Goal: Check status: Check status

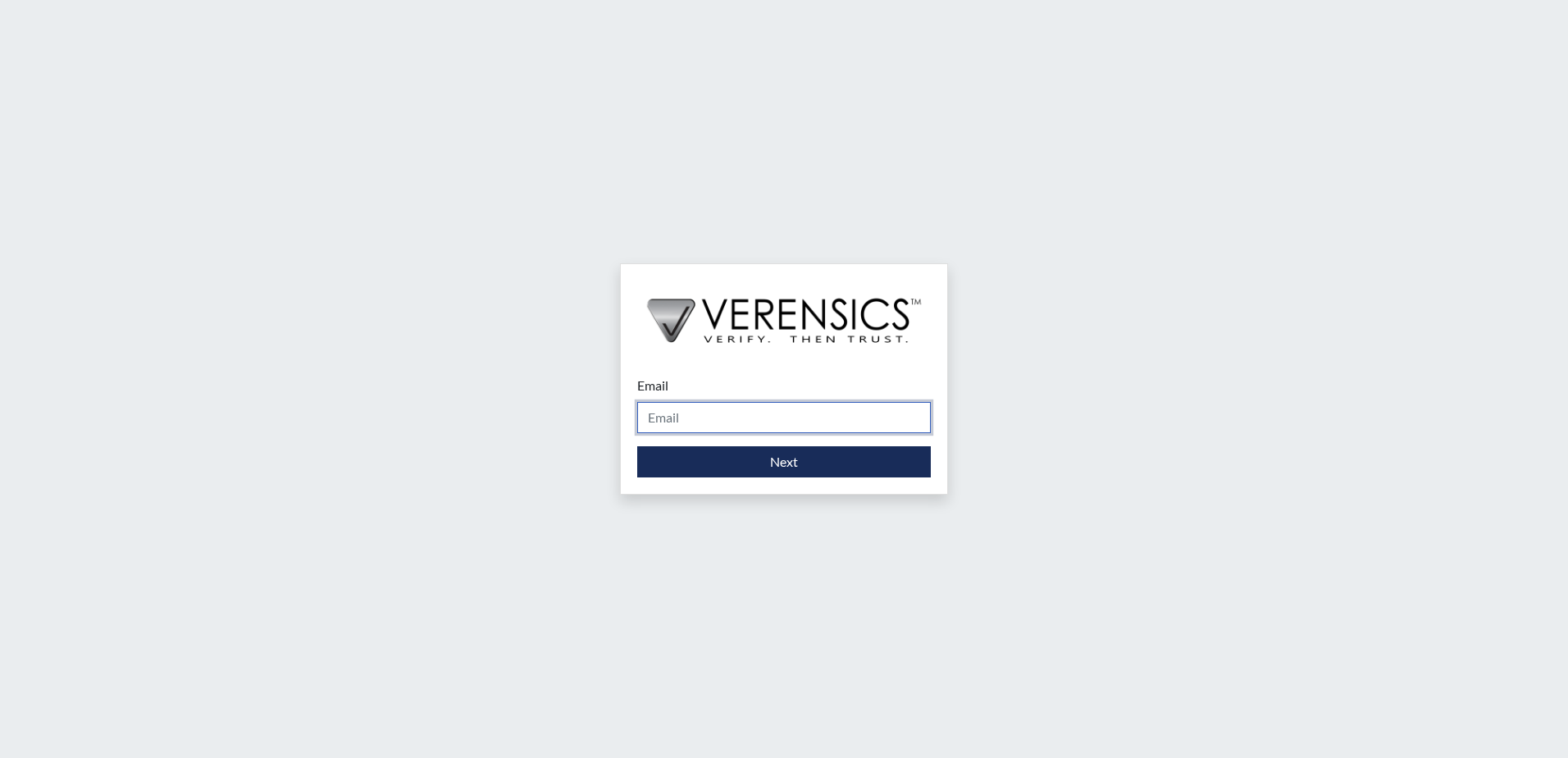
click at [680, 421] on input "Email" at bounding box center [784, 417] width 294 height 31
type input "[PERSON_NAME][EMAIL_ADDRESS][DOMAIN_NAME]"
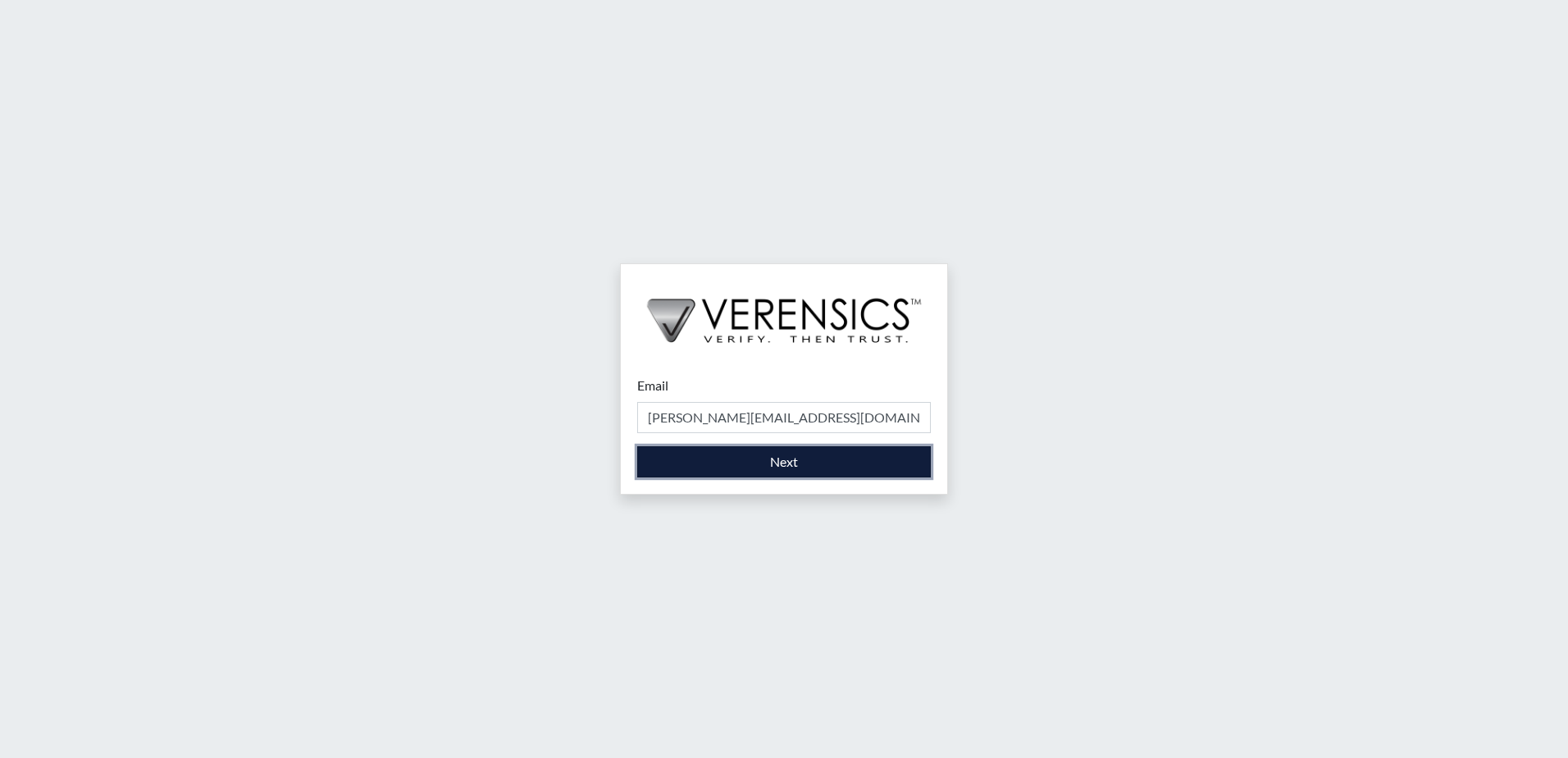
click at [804, 465] on button "Next" at bounding box center [784, 461] width 294 height 31
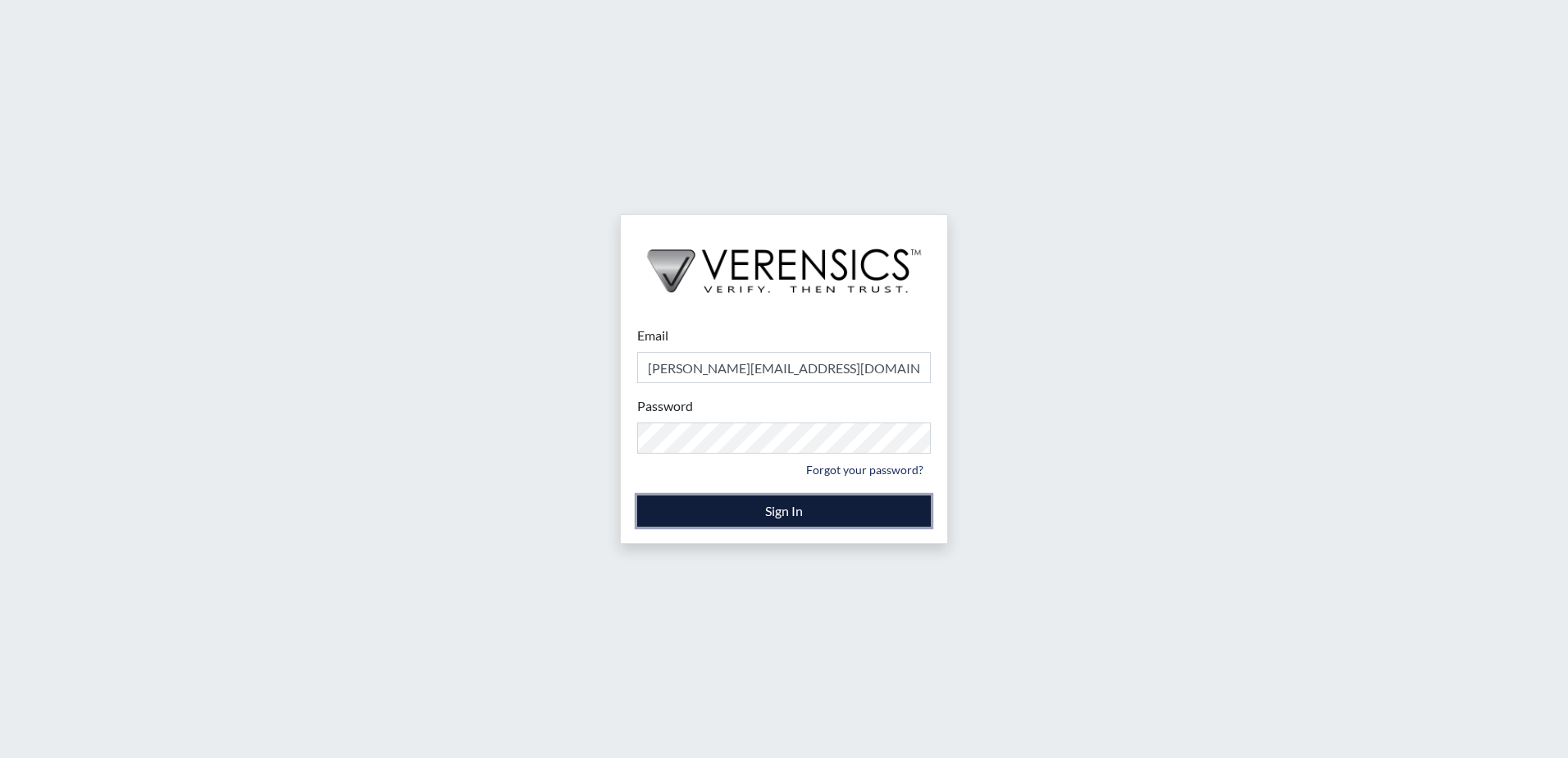
click at [792, 514] on button "Sign In" at bounding box center [784, 511] width 294 height 31
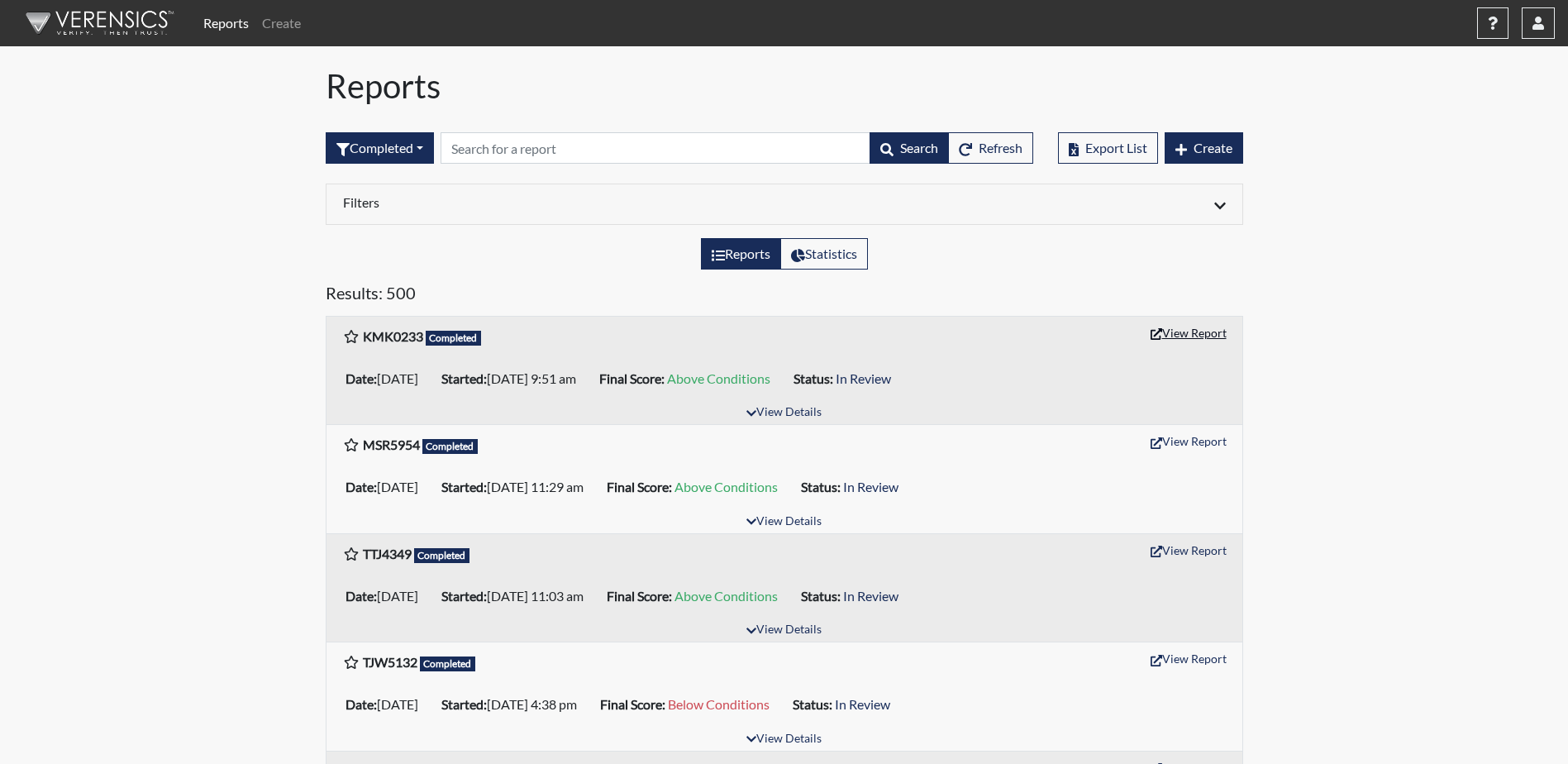
click at [1182, 336] on button "View Report" at bounding box center [1189, 333] width 91 height 26
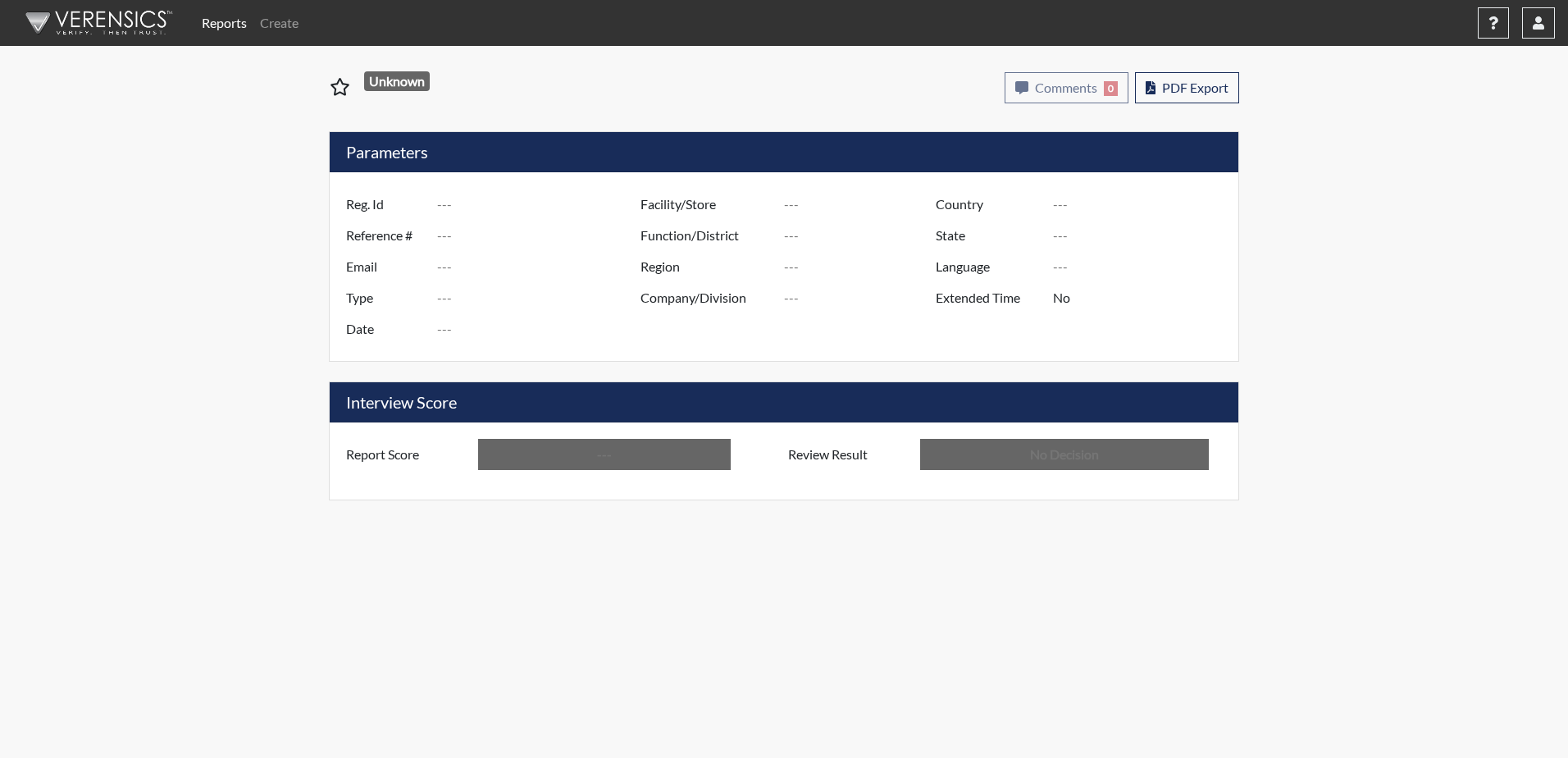
type input "KMK0233"
type input "51384"
type input "---"
type input "Corrections Pre-Employment"
type input "Sep 19, 2025"
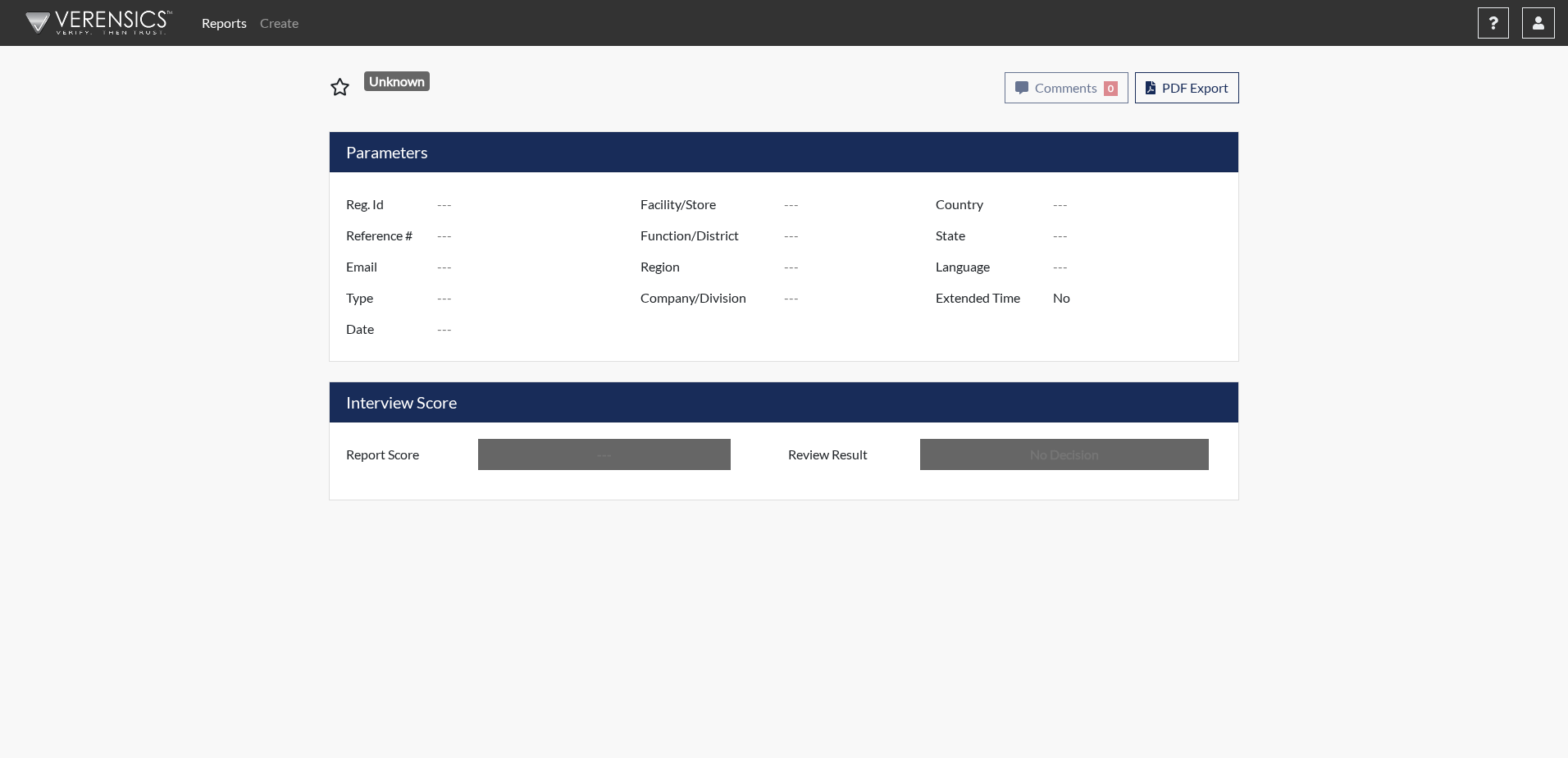
type input "Valdosta SP"
type input "United States"
type input "Georgia"
type input "English"
type input "Above Conditions"
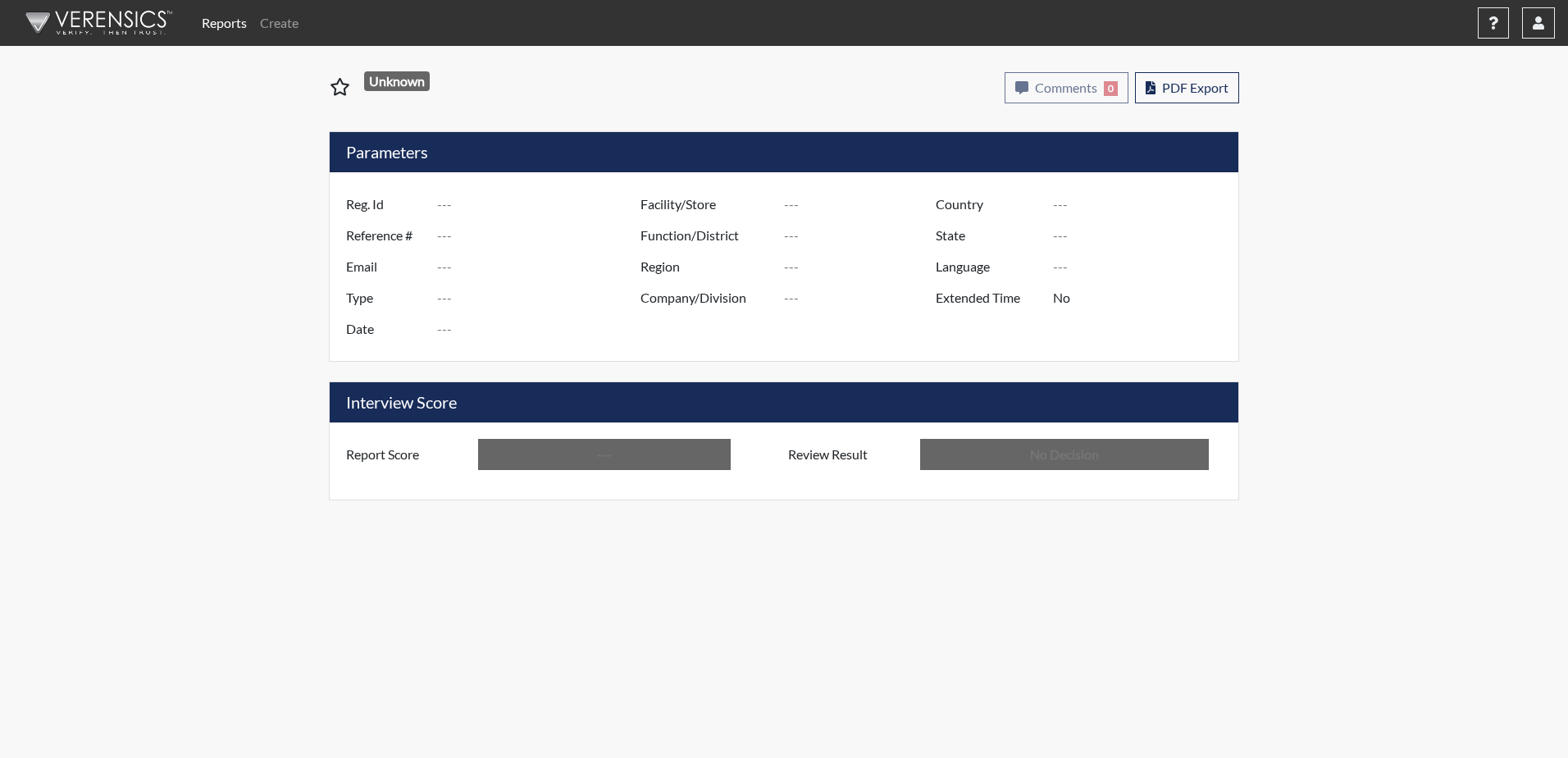
type input "In Review"
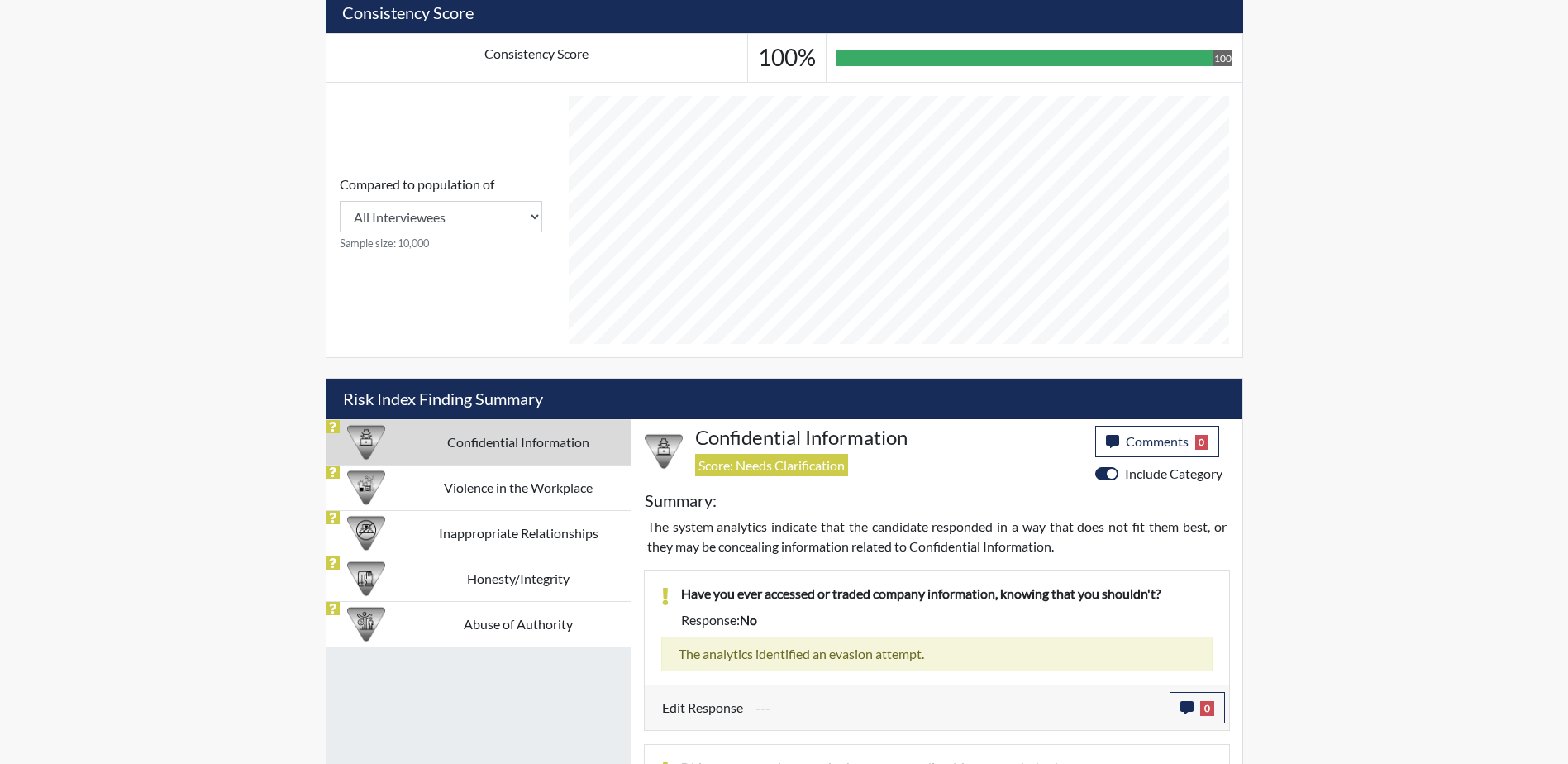
scroll to position [765, 0]
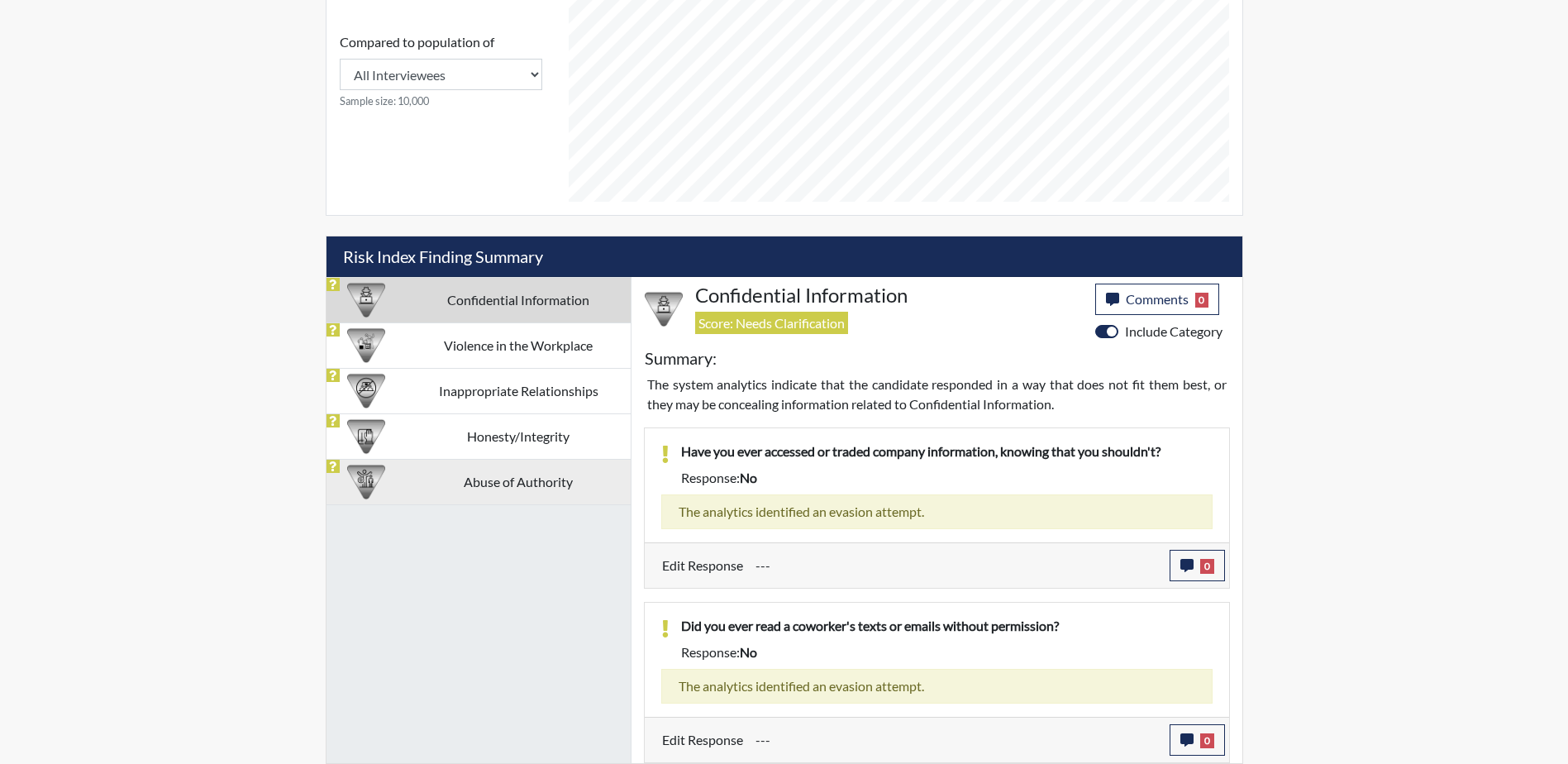
click at [513, 484] on td "Abuse of Authority" at bounding box center [519, 481] width 224 height 45
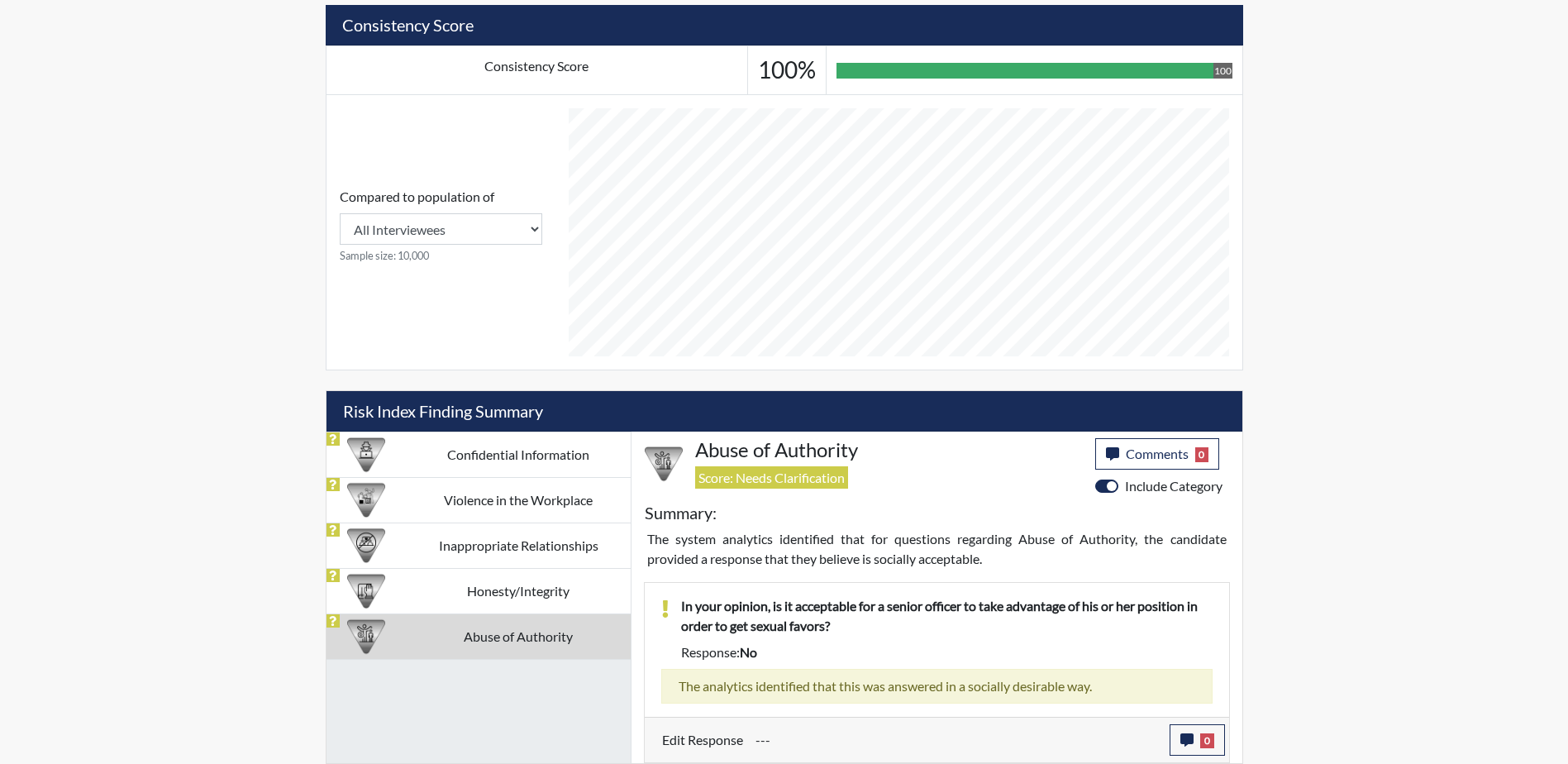
scroll to position [610, 0]
click at [542, 592] on td "Honesty/Integrity" at bounding box center [519, 590] width 224 height 45
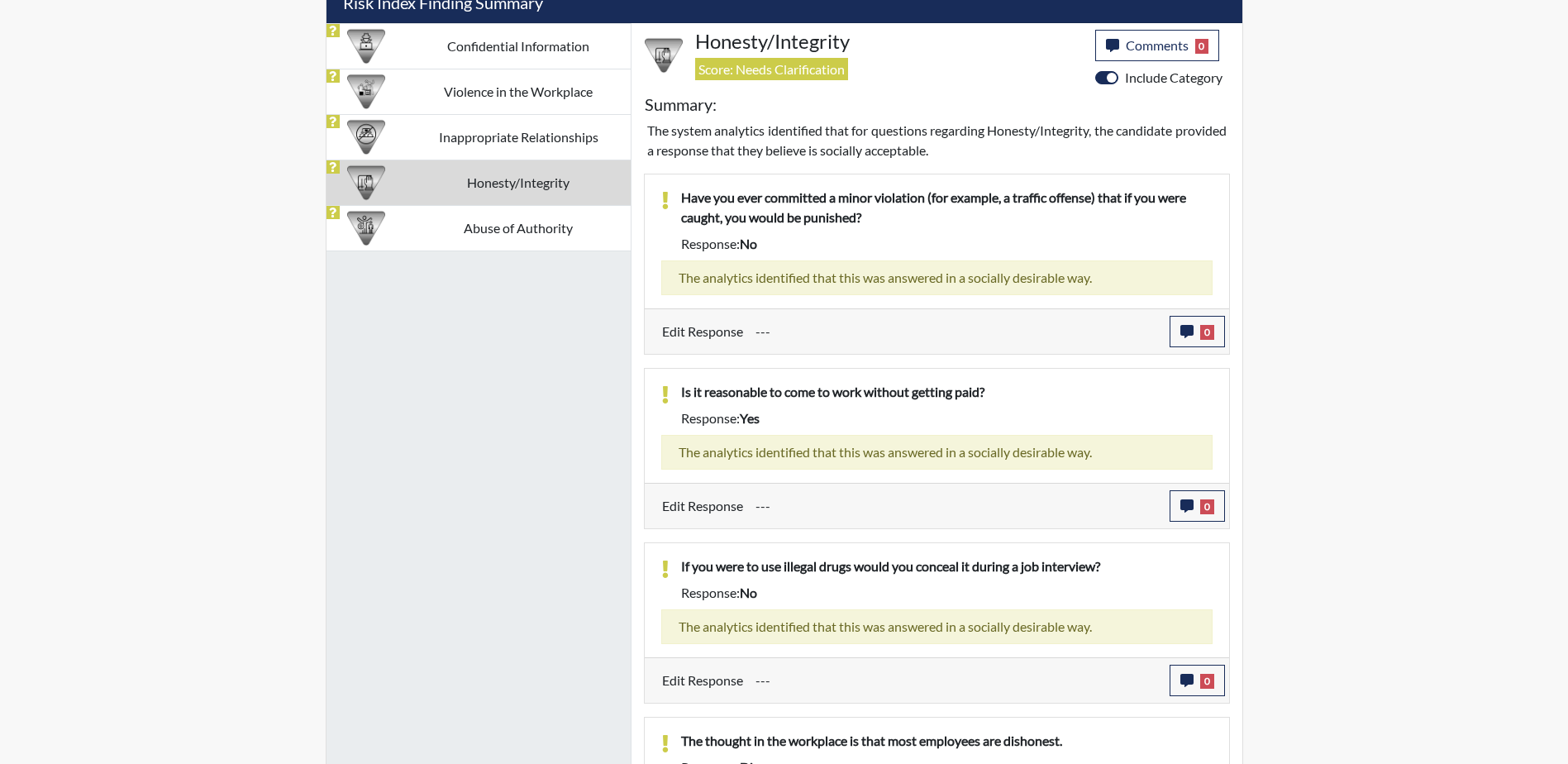
scroll to position [895, 0]
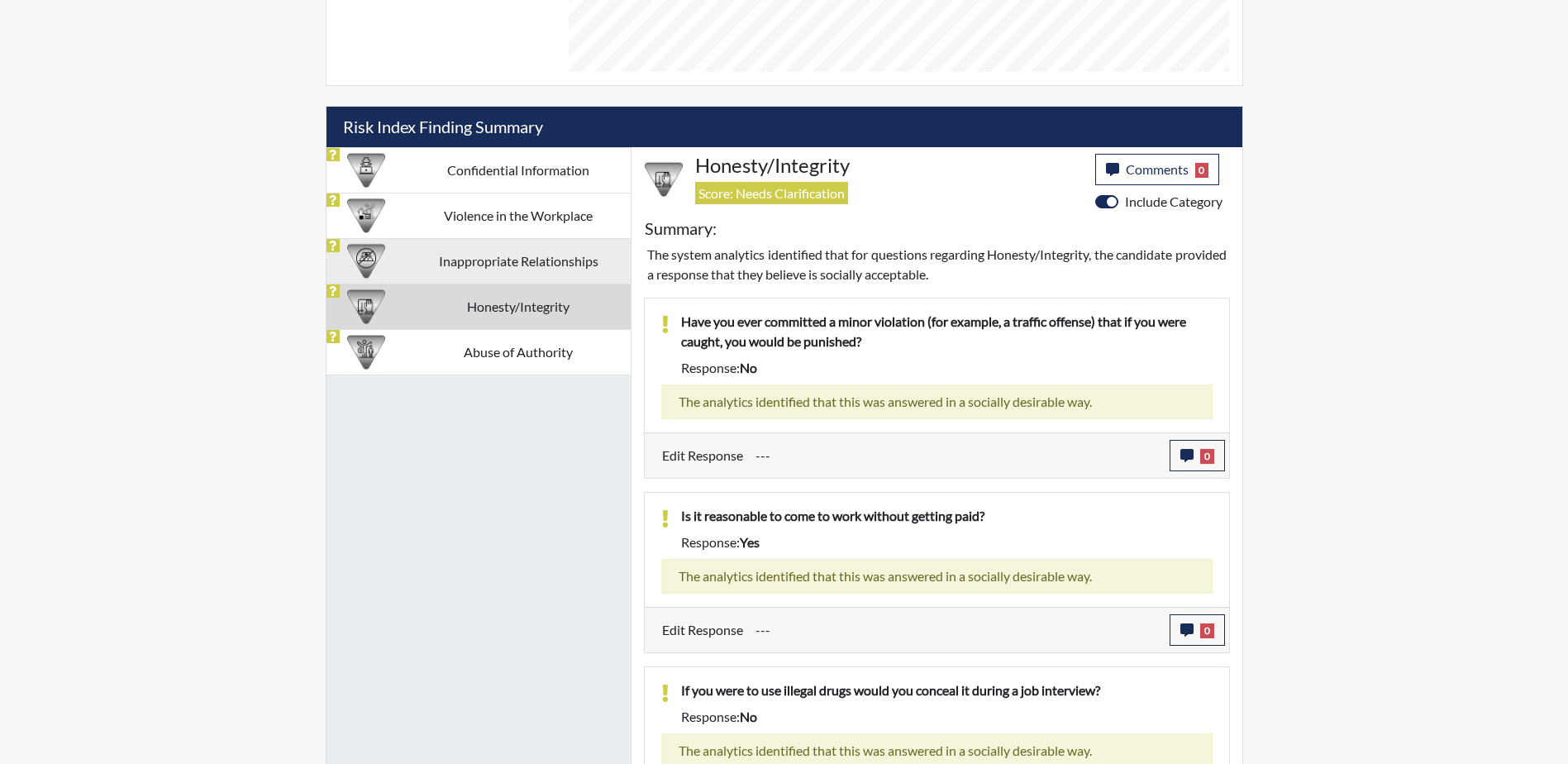
click at [492, 260] on td "Inappropriate Relationships" at bounding box center [519, 260] width 224 height 45
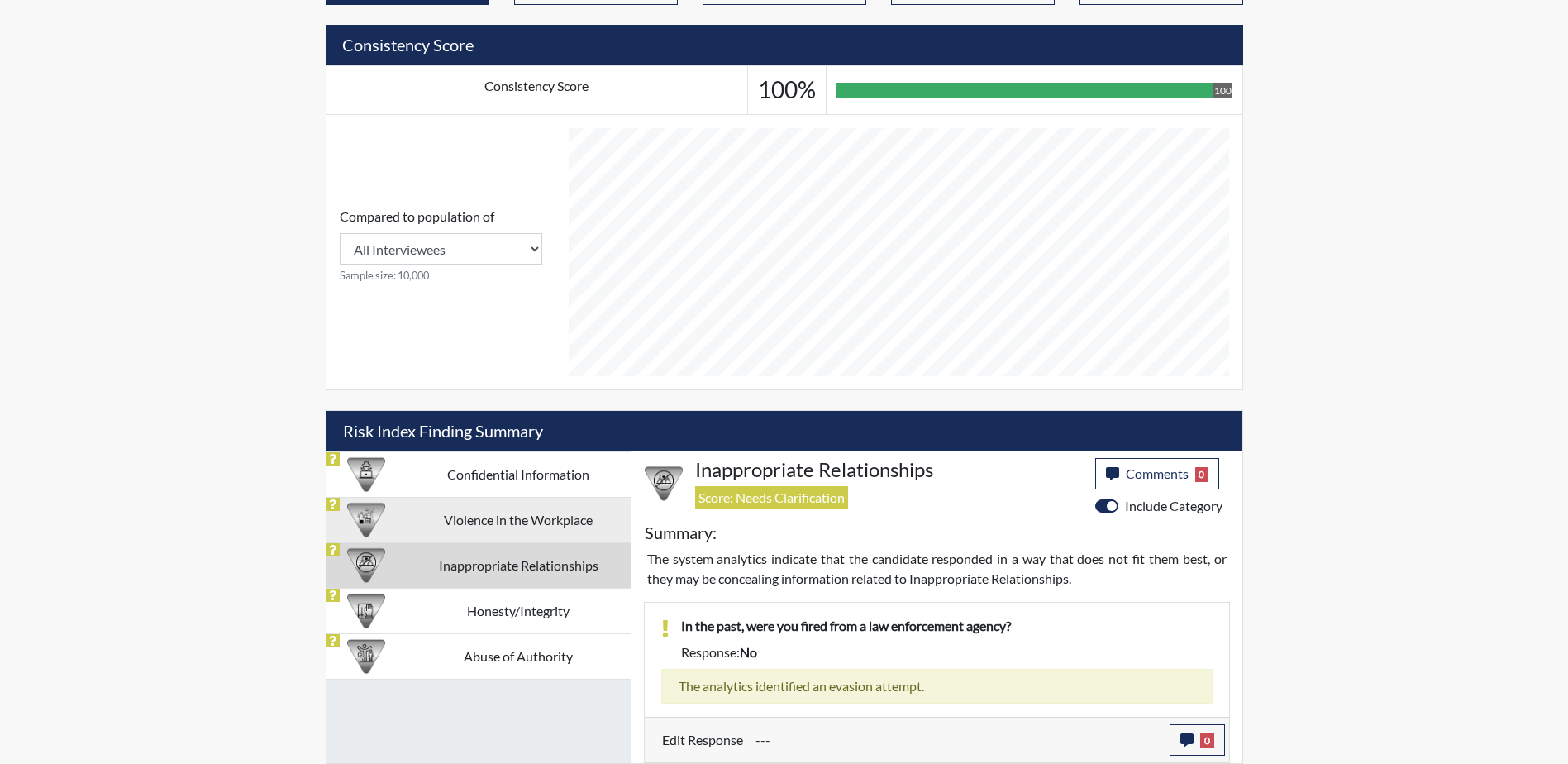
click at [528, 516] on td "Violence in the Workplace" at bounding box center [519, 519] width 224 height 45
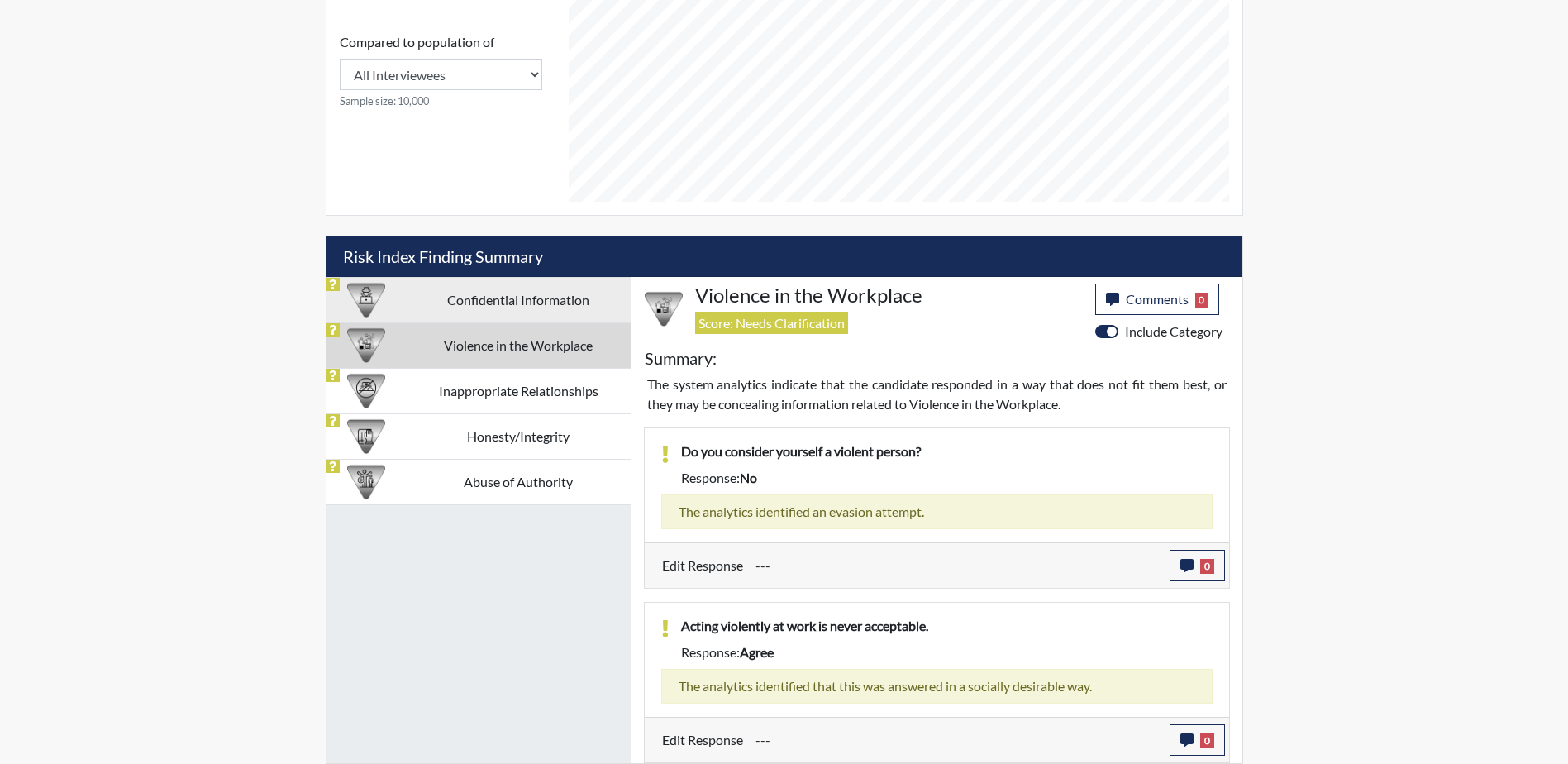
click at [498, 295] on td "Confidential Information" at bounding box center [519, 299] width 224 height 45
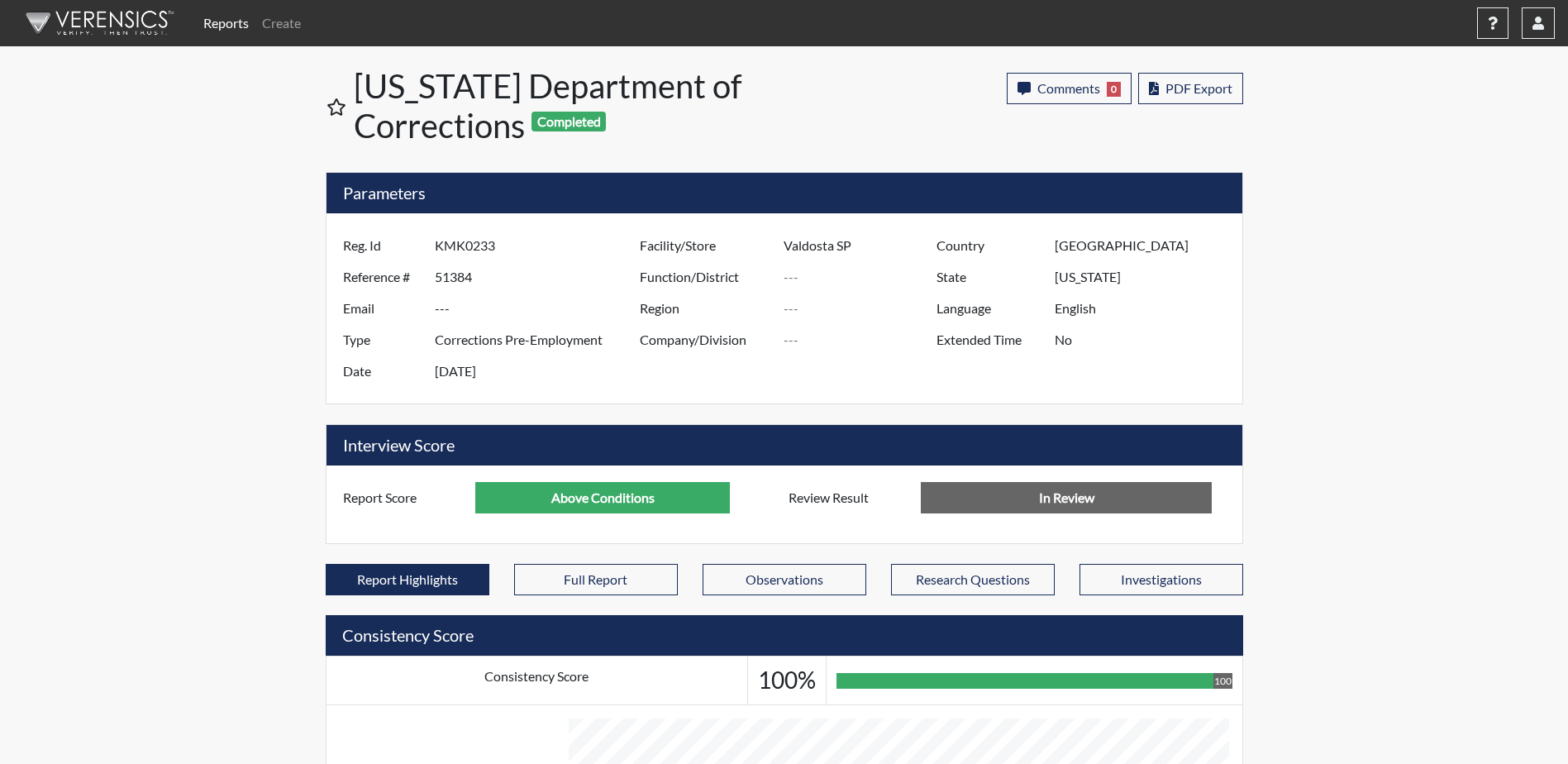
scroll to position [826628, 826081]
